Goal: Book appointment/travel/reservation

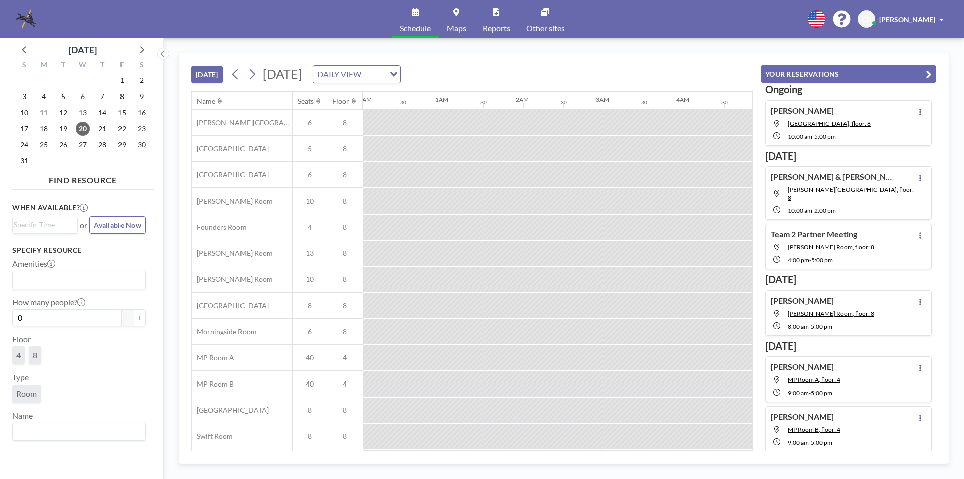
scroll to position [30, 1004]
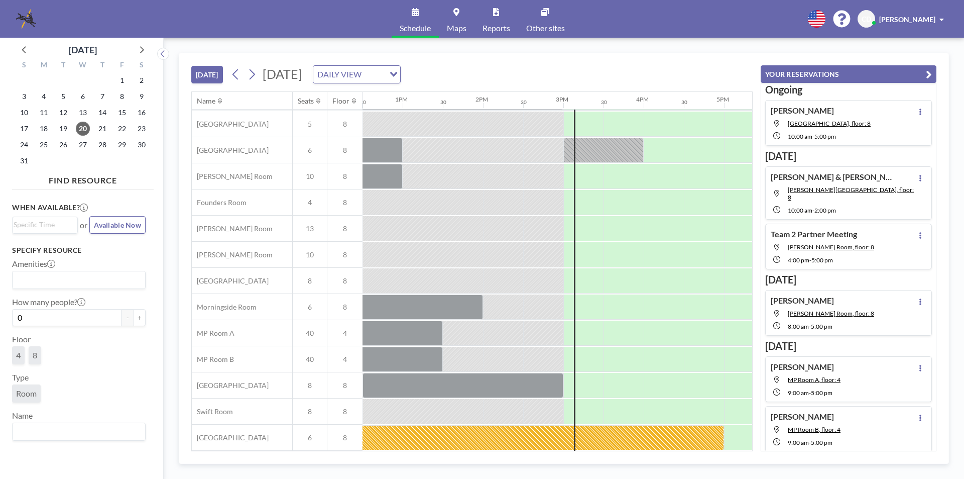
click at [464, 29] on span "Maps" at bounding box center [457, 28] width 20 height 8
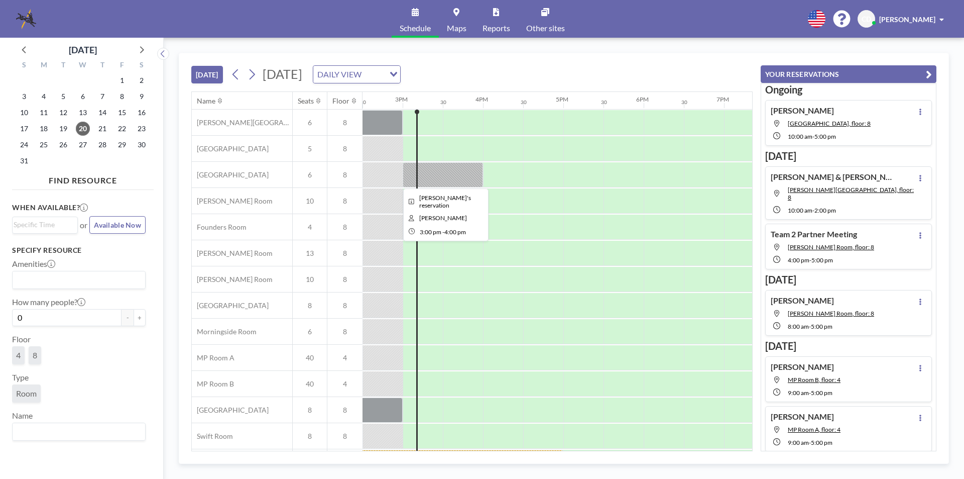
scroll to position [30, 1165]
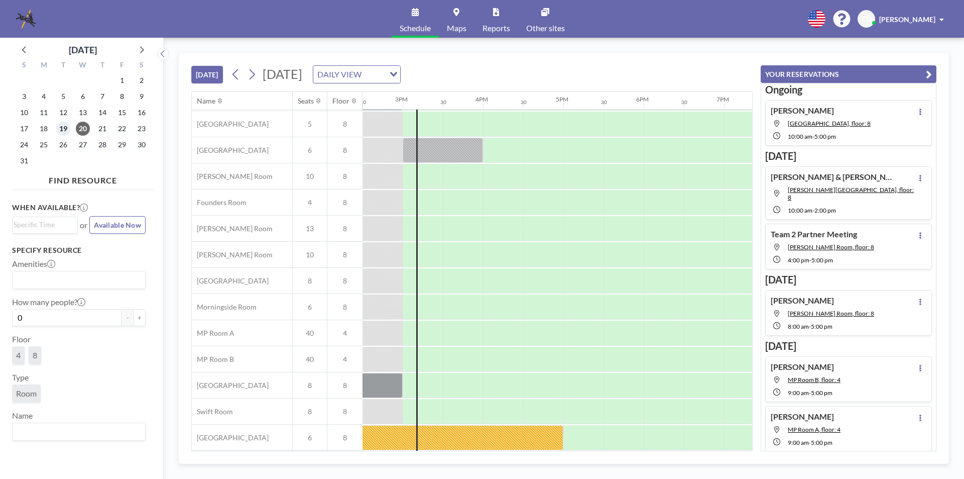
click at [66, 128] on span "19" at bounding box center [63, 129] width 14 height 14
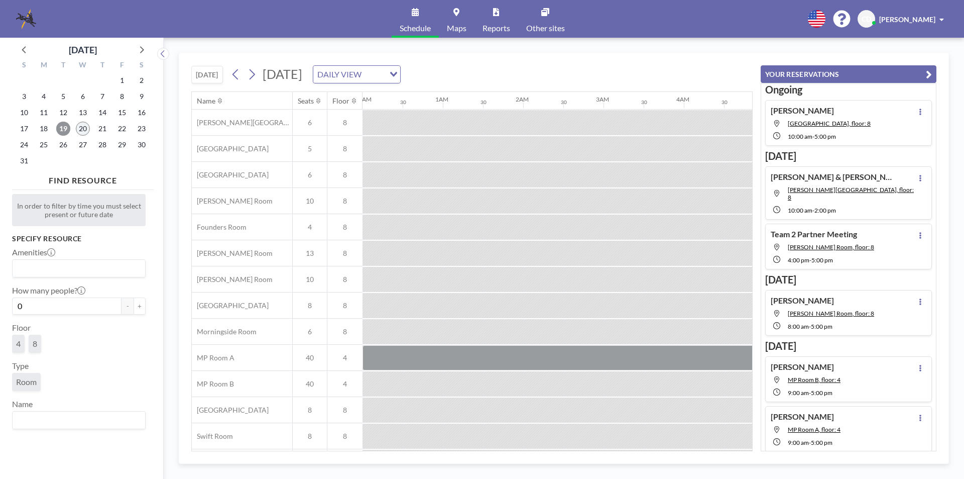
scroll to position [0, 603]
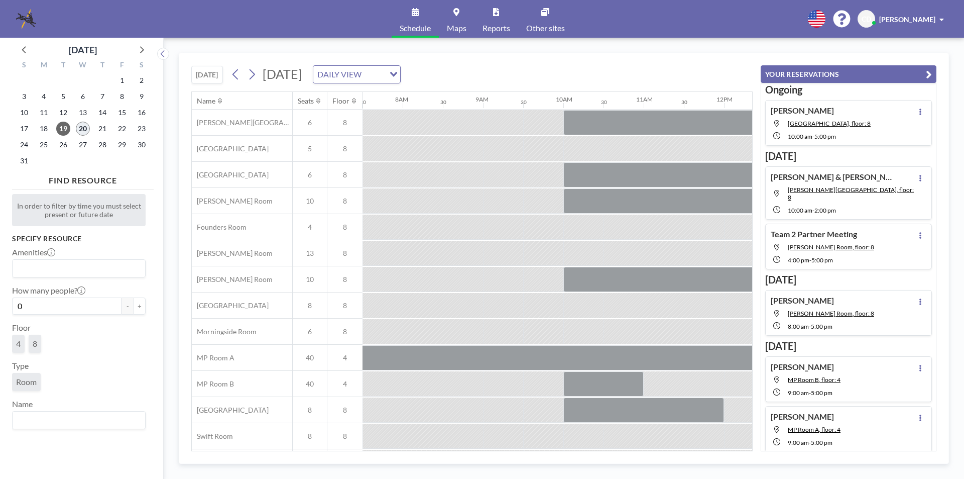
click at [76, 128] on span "20" at bounding box center [83, 129] width 14 height 14
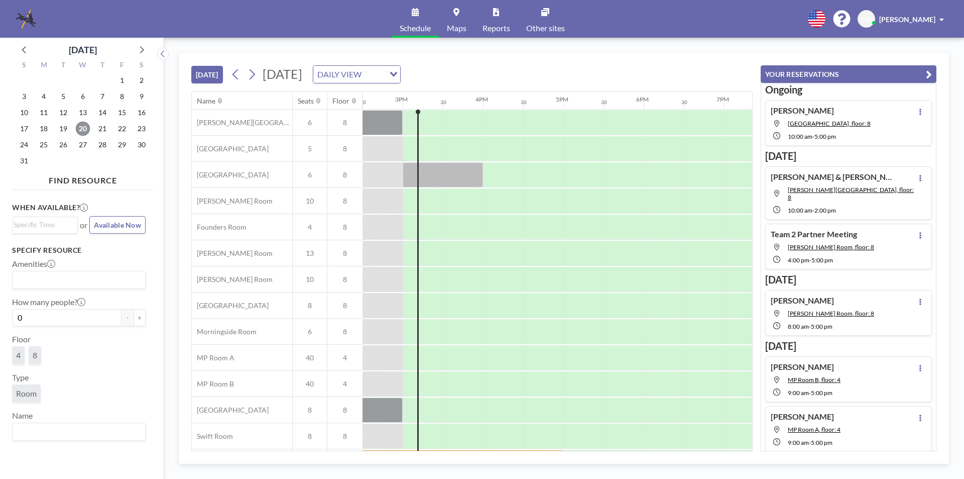
scroll to position [30, 1165]
